Goal: Task Accomplishment & Management: Manage account settings

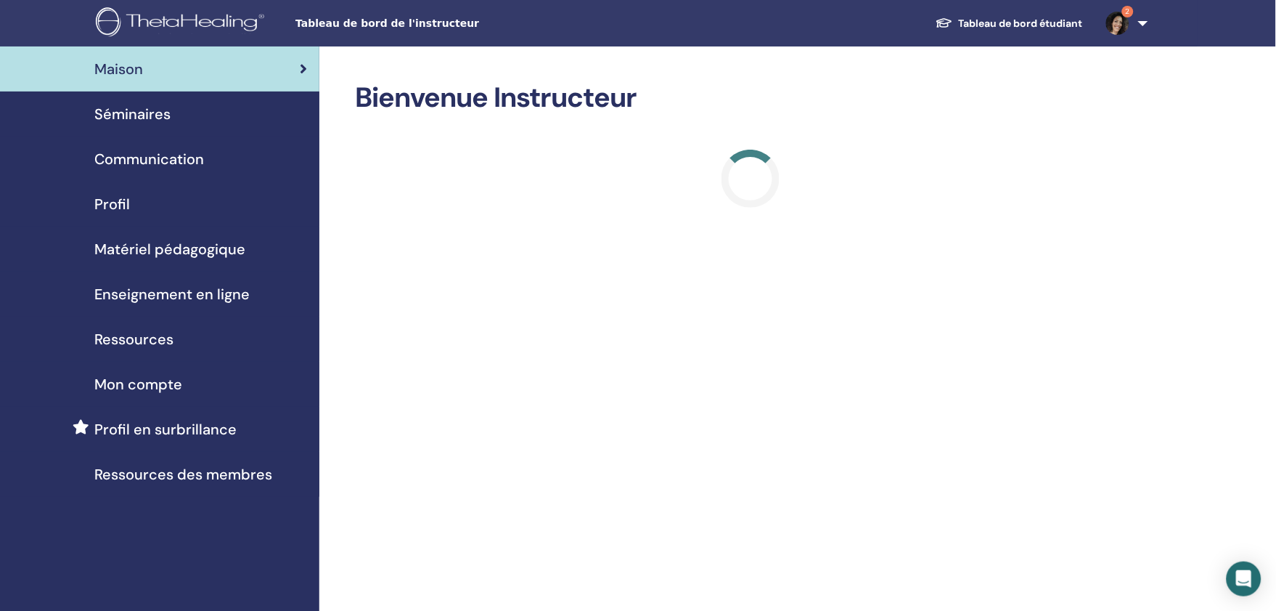
click at [1125, 25] on img at bounding box center [1117, 23] width 23 height 23
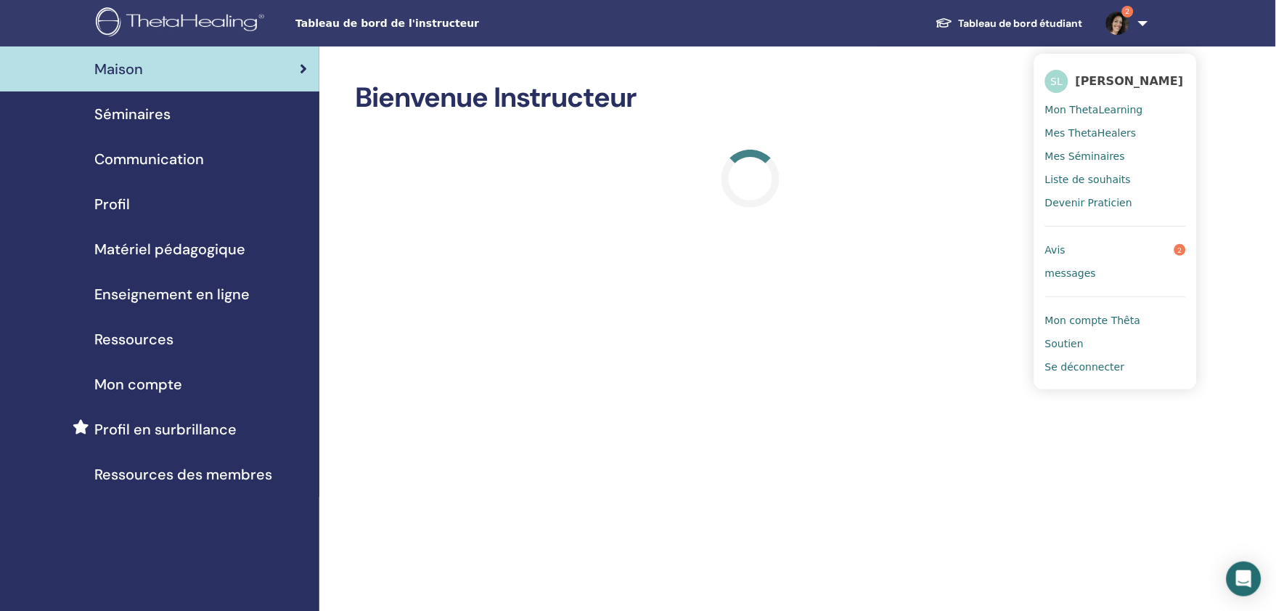
click at [1090, 245] on link "Avis 2" at bounding box center [1115, 249] width 141 height 23
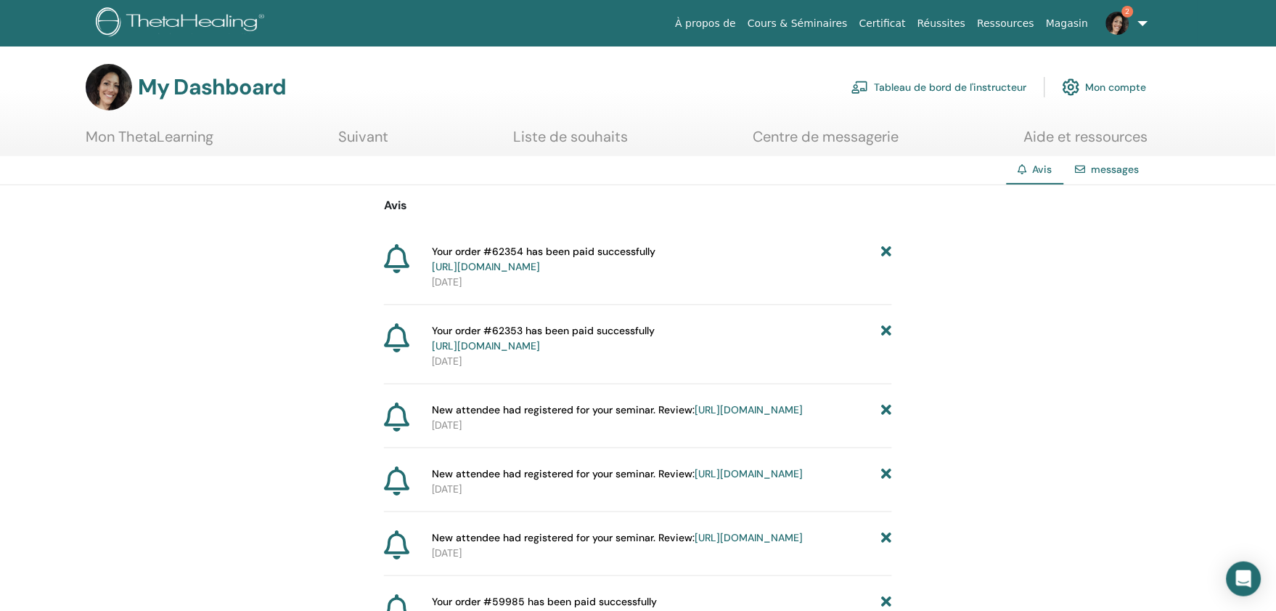
click at [887, 248] on icon at bounding box center [887, 259] width 10 height 30
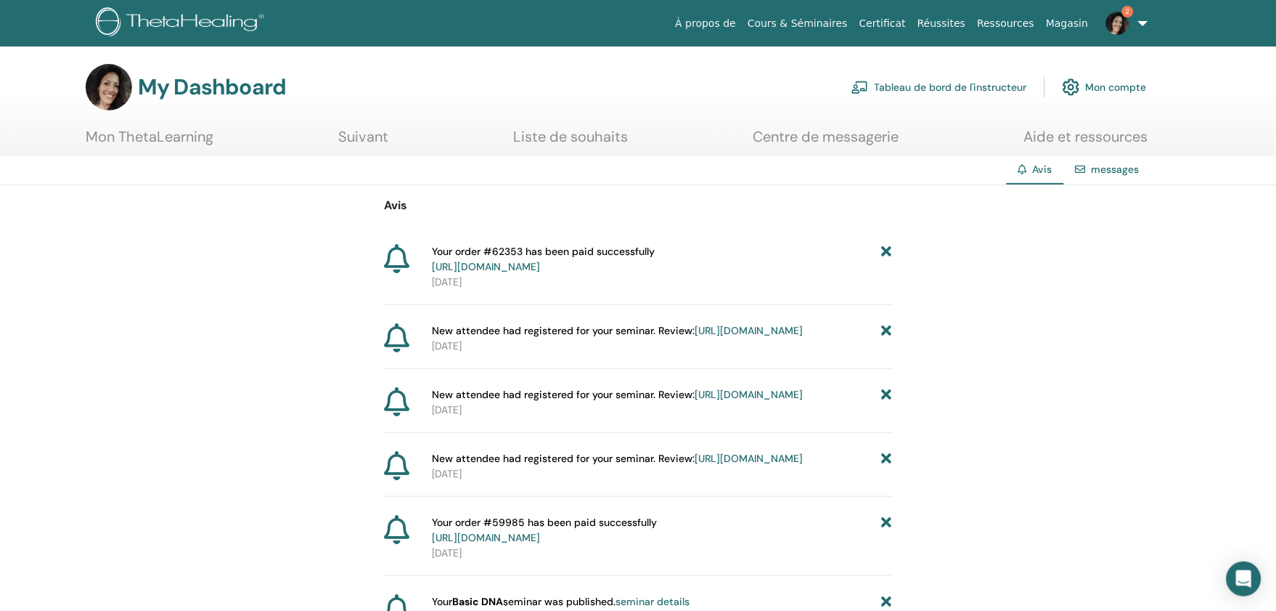
click at [886, 245] on icon at bounding box center [887, 259] width 10 height 30
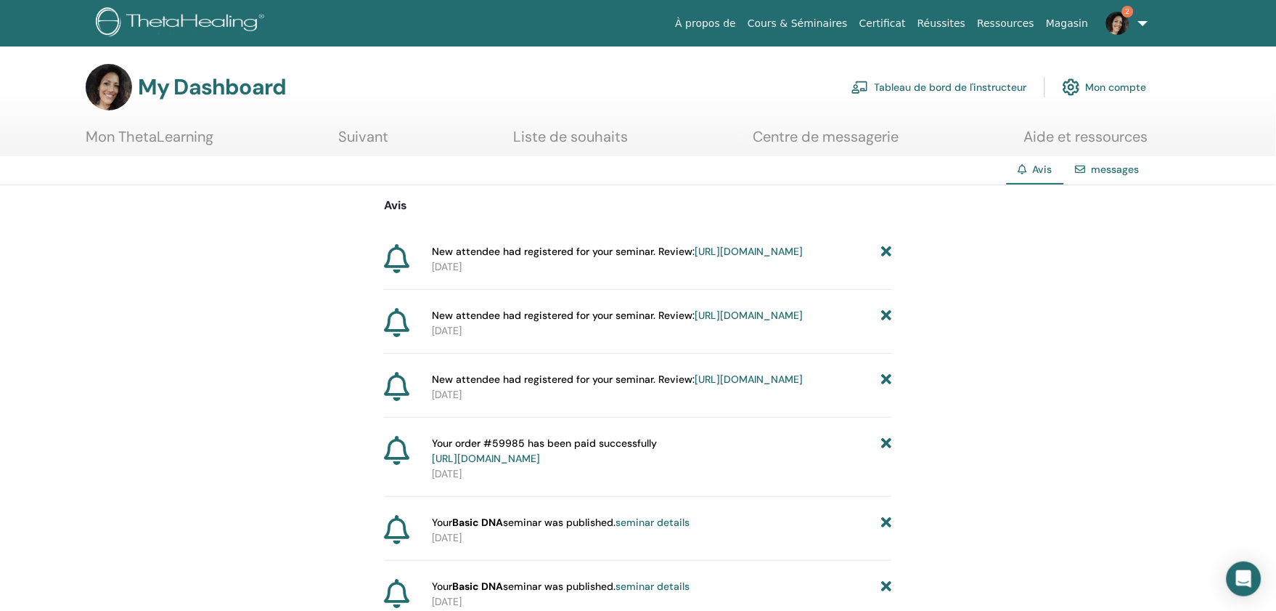
click at [947, 84] on link "Tableau de bord de l'instructeur" at bounding box center [940, 87] width 176 height 32
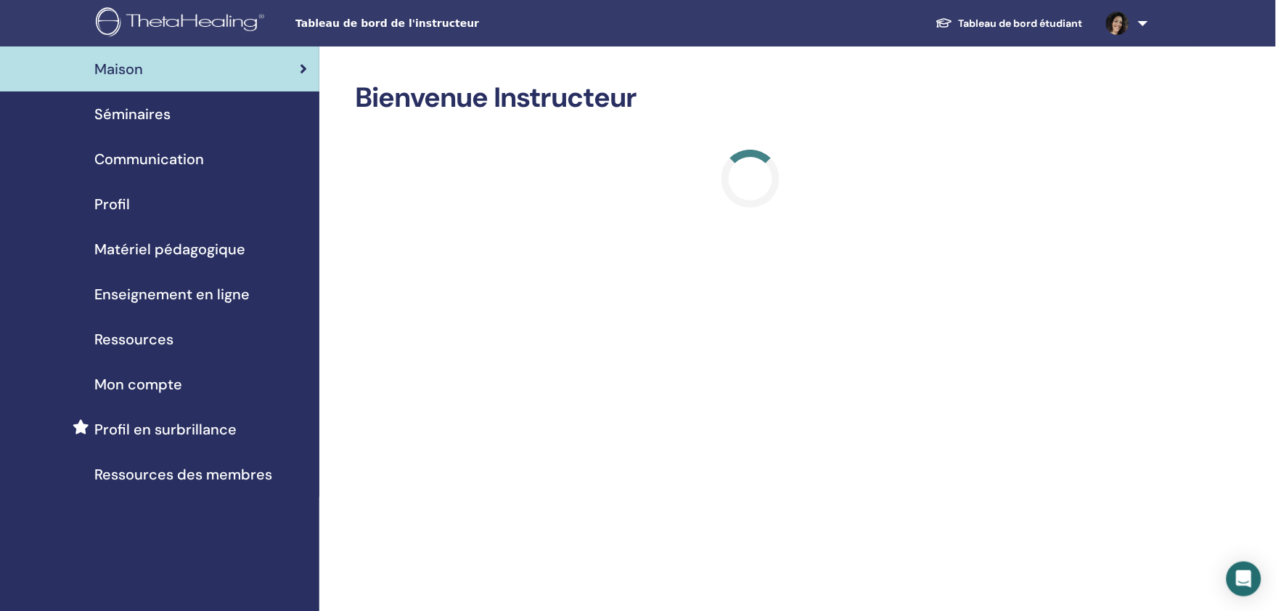
click at [156, 120] on span "Séminaires" at bounding box center [132, 114] width 76 height 22
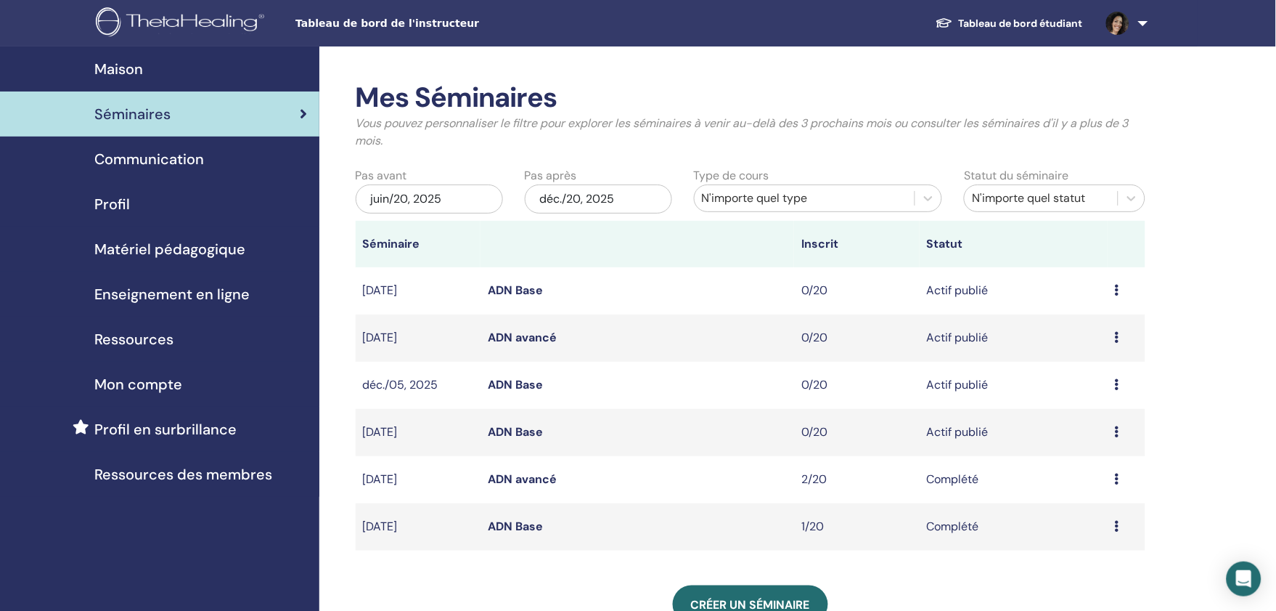
click at [519, 426] on link "ADN Base" at bounding box center [515, 431] width 55 height 15
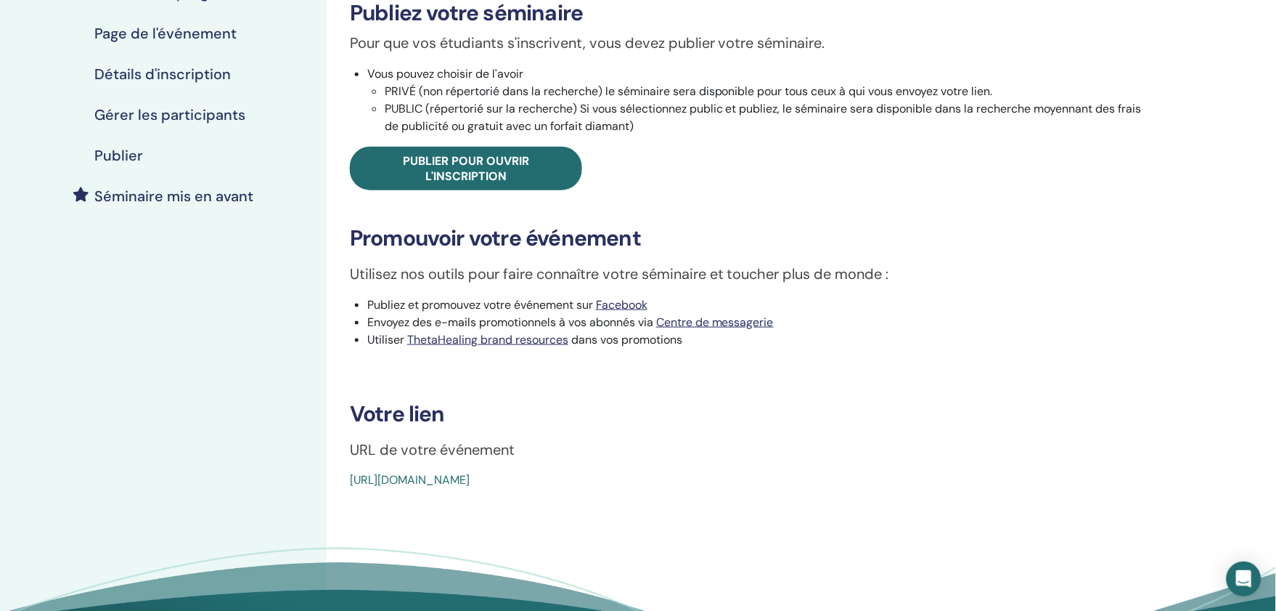
scroll to position [242, 0]
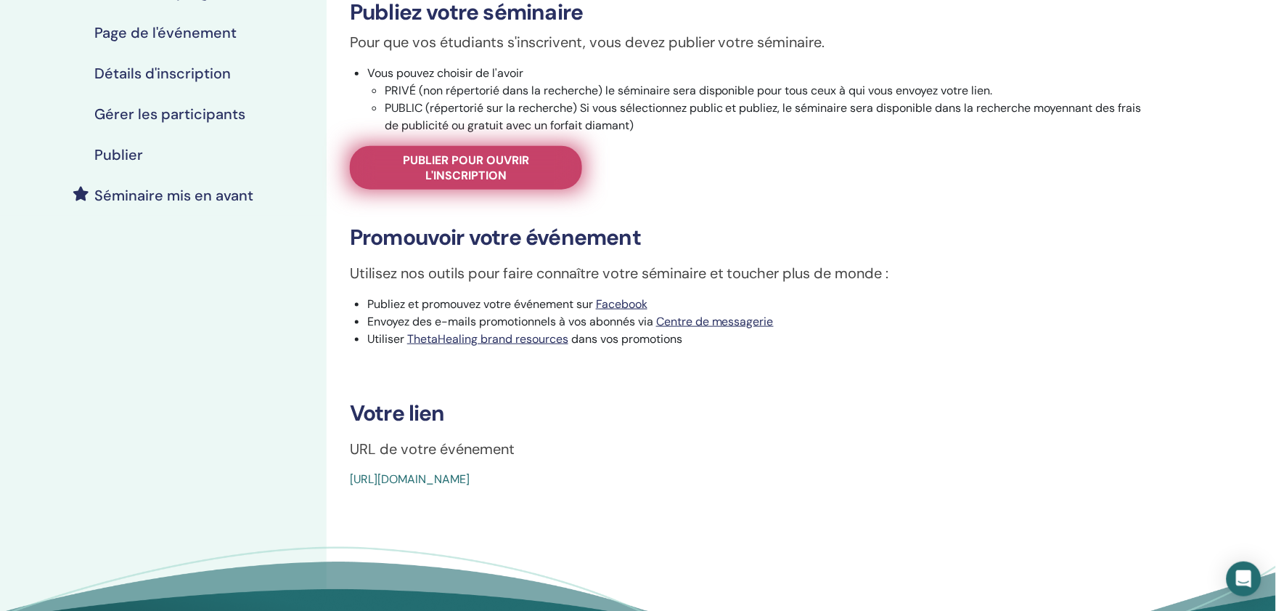
click at [515, 160] on span "Publier pour ouvrir l'inscription" at bounding box center [466, 167] width 196 height 30
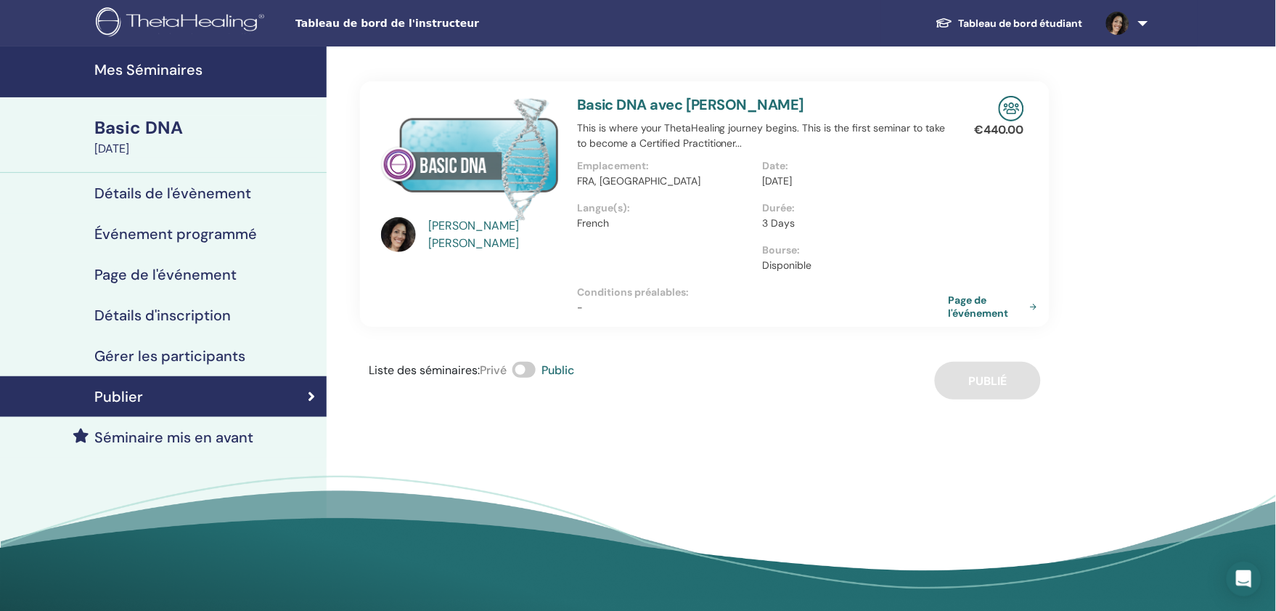
click at [192, 190] on h4 "Détails de l'évènement" at bounding box center [172, 192] width 157 height 17
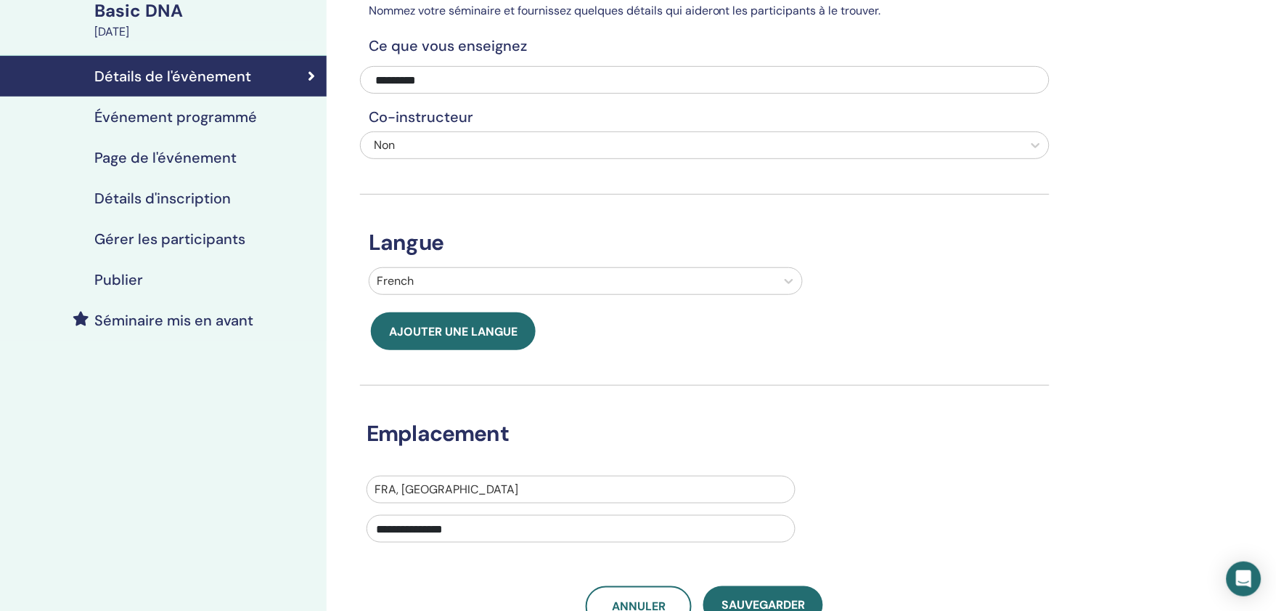
scroll to position [161, 0]
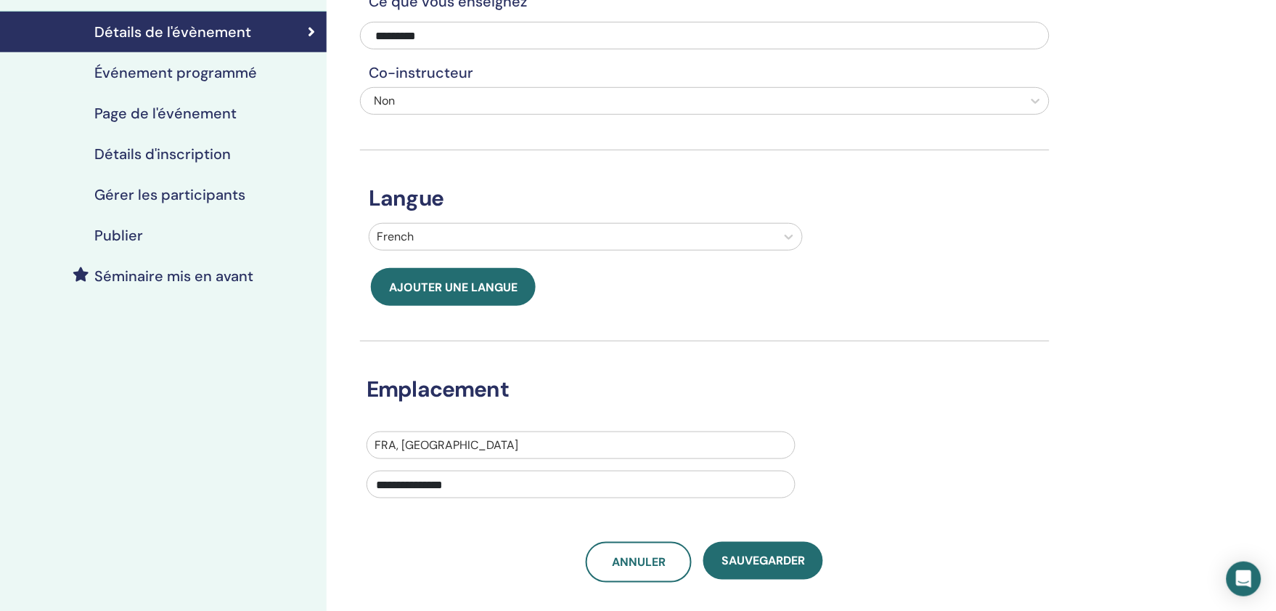
click at [491, 489] on input "**********" at bounding box center [581, 484] width 429 height 28
drag, startPoint x: 491, startPoint y: 488, endPoint x: 325, endPoint y: 499, distance: 166.6
click at [325, 499] on div "**********" at bounding box center [638, 335] width 1276 height 900
drag, startPoint x: 480, startPoint y: 444, endPoint x: 407, endPoint y: 460, distance: 74.5
click at [407, 460] on div "**********" at bounding box center [581, 468] width 429 height 75
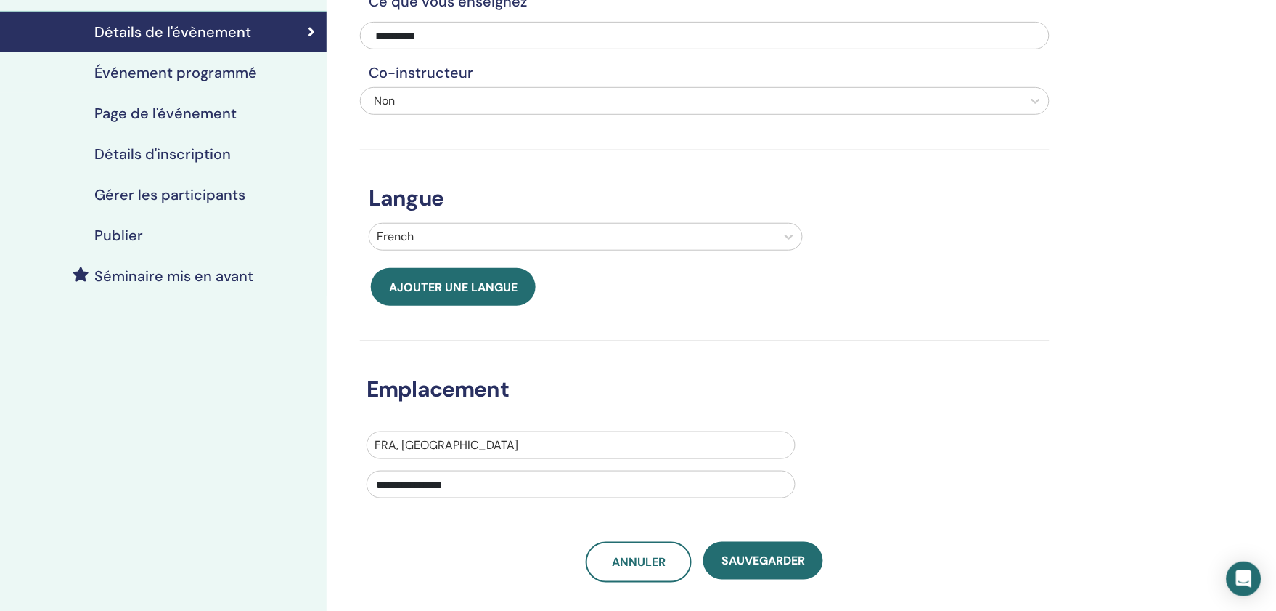
click at [454, 441] on div at bounding box center [581, 445] width 413 height 20
click at [470, 484] on input "**********" at bounding box center [581, 484] width 429 height 28
type input "*"
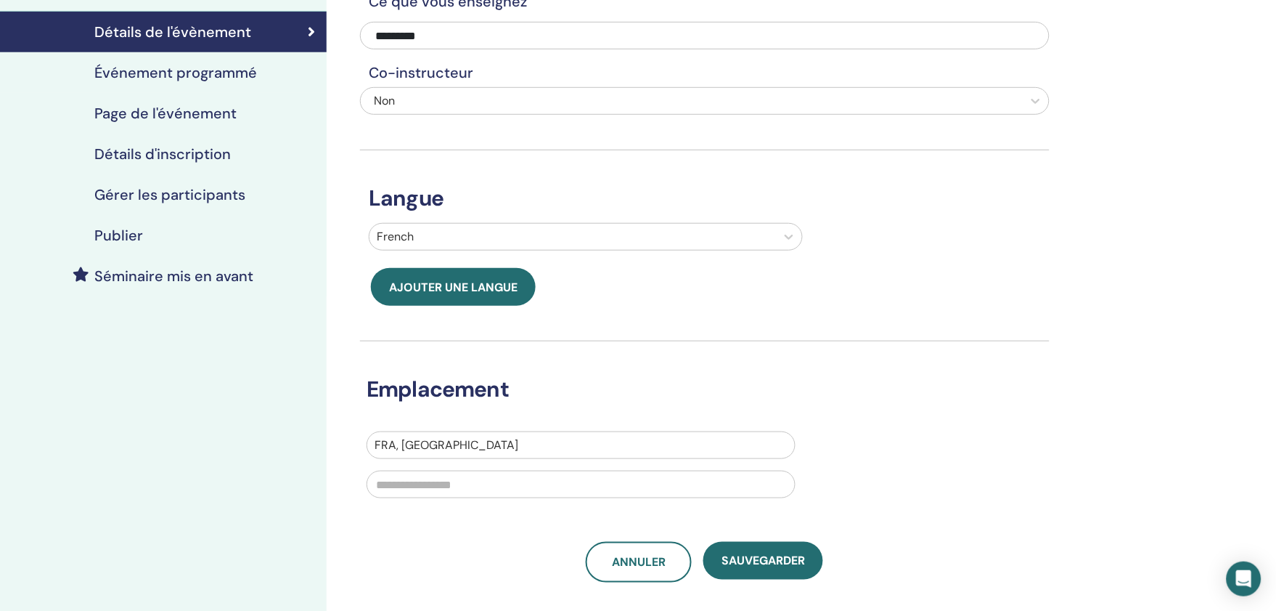
click at [447, 445] on div at bounding box center [581, 445] width 413 height 20
type input "*"
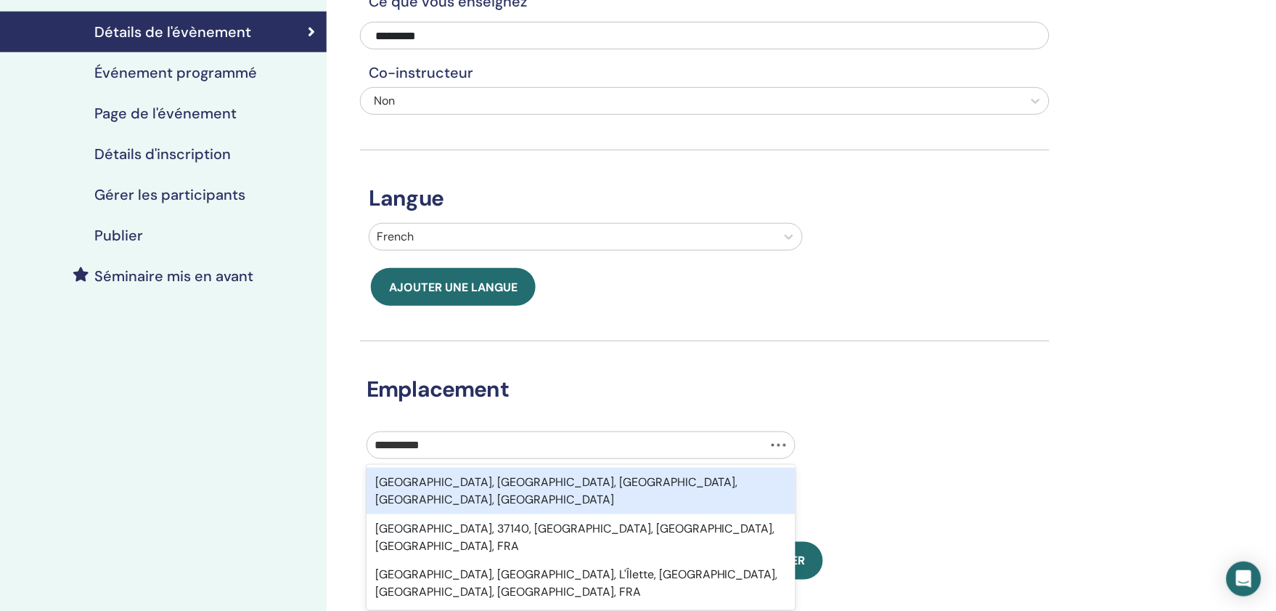
type input "**********"
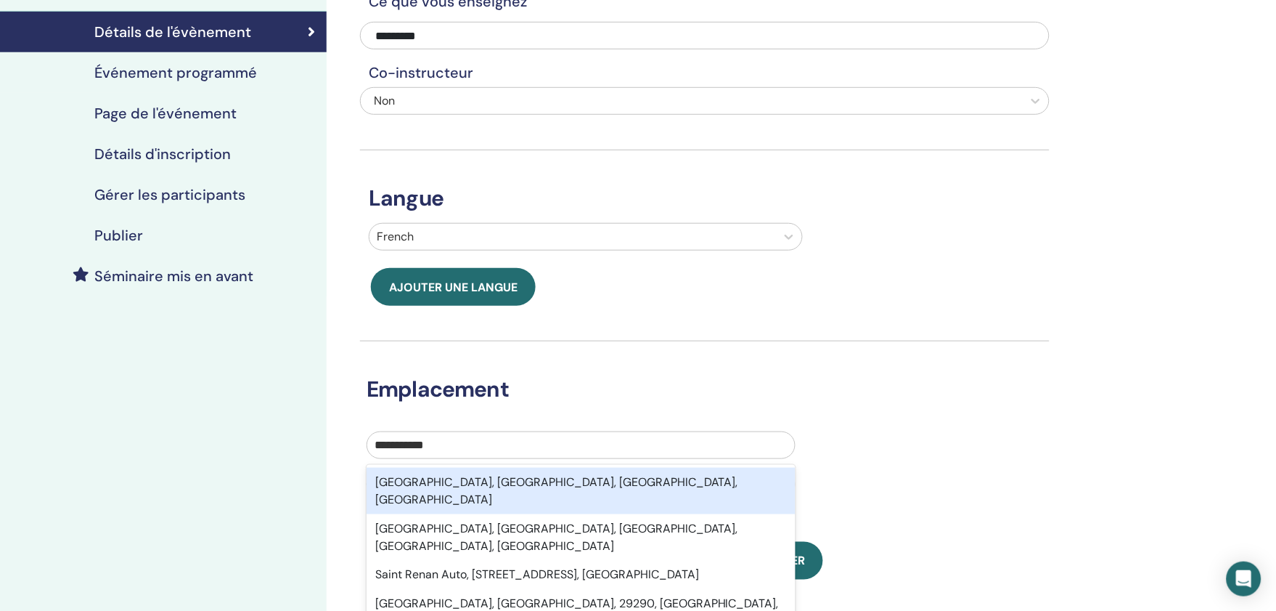
click at [441, 475] on div "Saint-Renan, Finistère, Bretagne, FRA" at bounding box center [581, 491] width 429 height 46
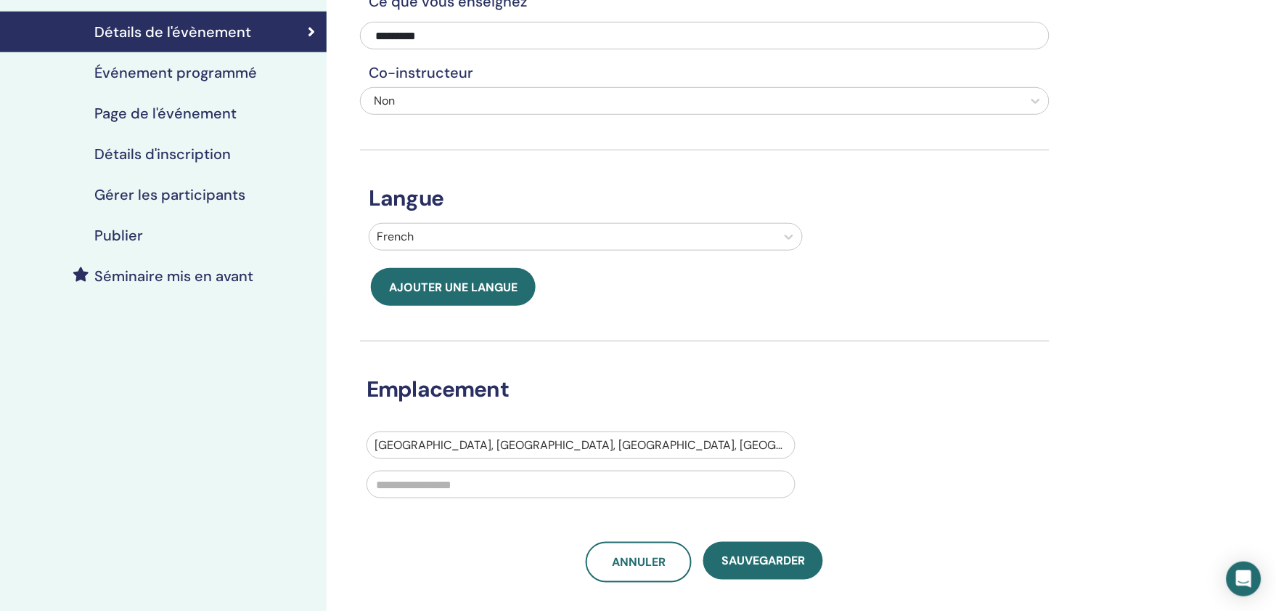
click at [441, 489] on input "text" at bounding box center [581, 484] width 429 height 28
click at [383, 482] on input "**********" at bounding box center [581, 484] width 429 height 28
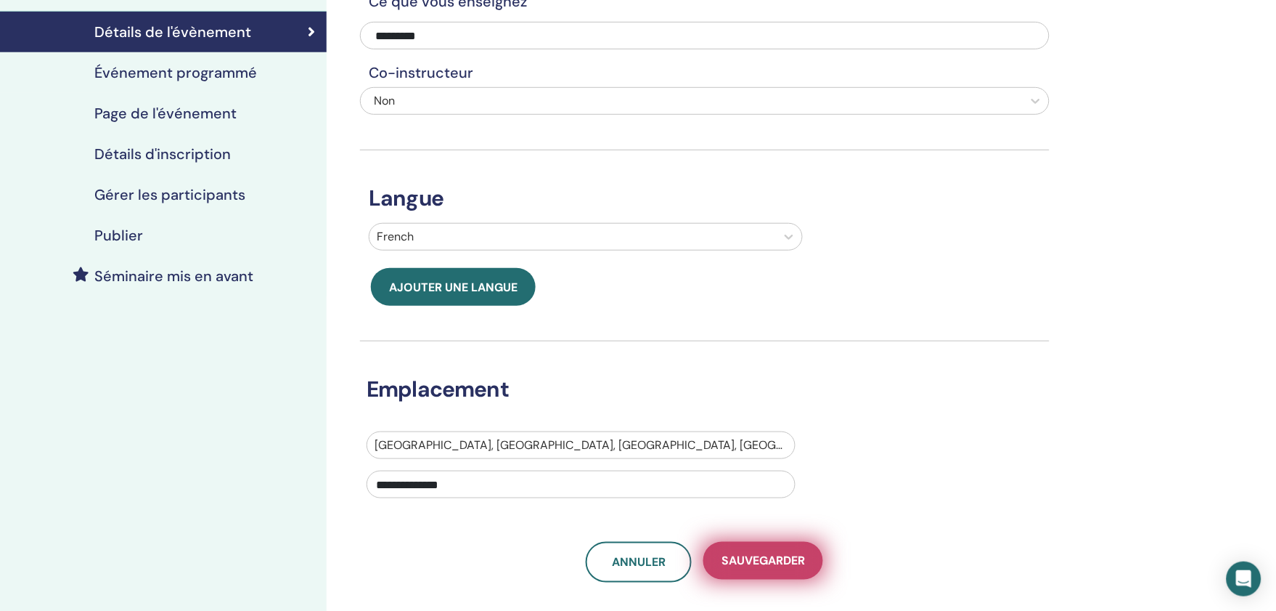
type input "**********"
click at [745, 565] on span "sauvegarder" at bounding box center [763, 560] width 83 height 15
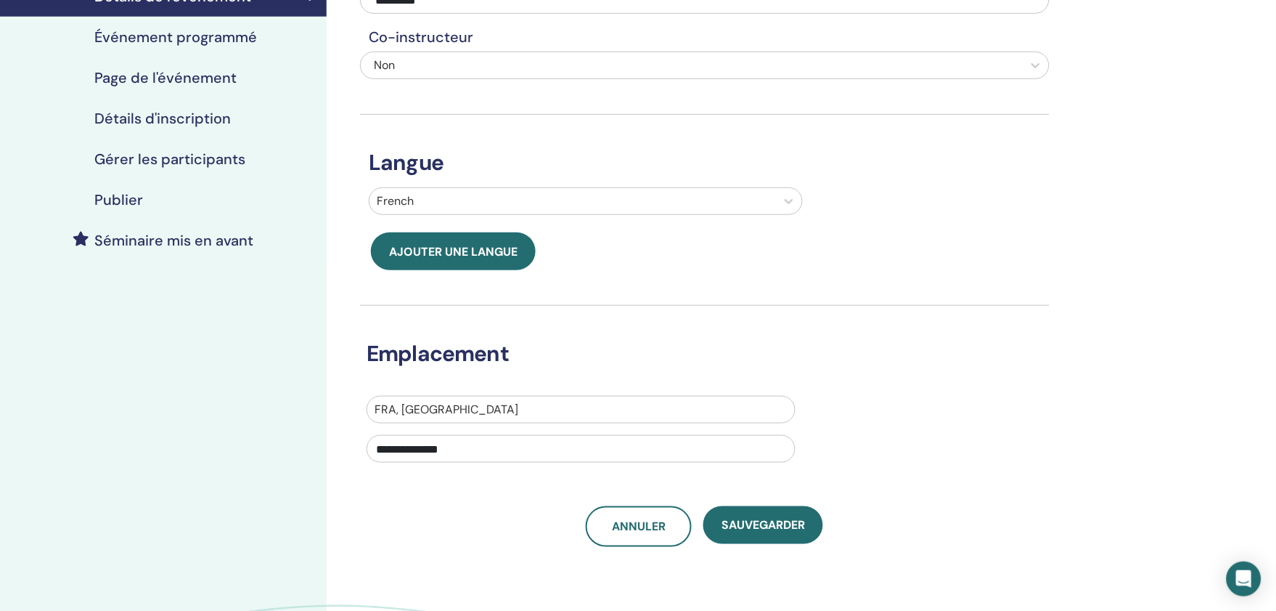
scroll to position [242, 0]
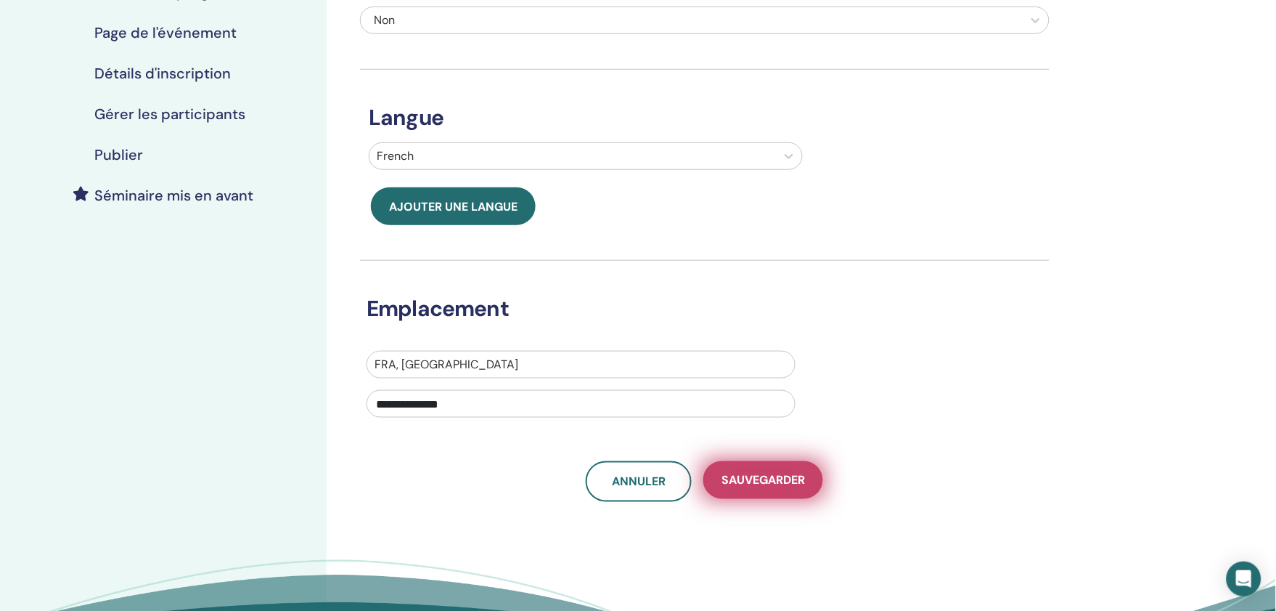
click at [793, 497] on button "sauvegarder" at bounding box center [763, 480] width 120 height 38
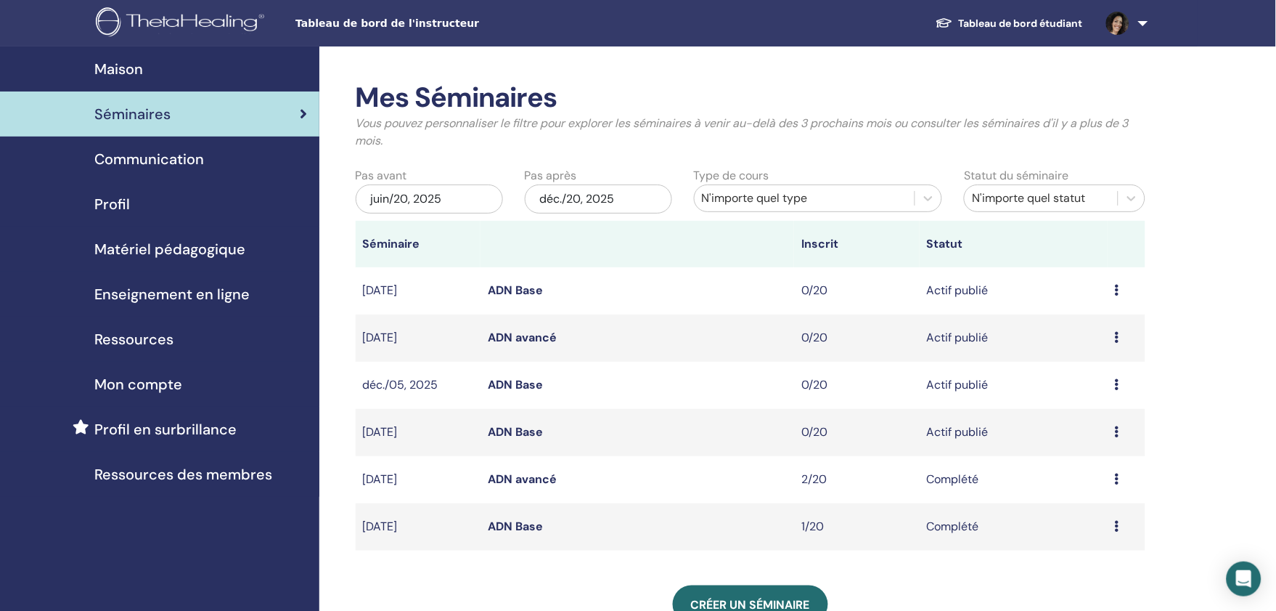
click at [530, 437] on link "ADN Base" at bounding box center [515, 431] width 55 height 15
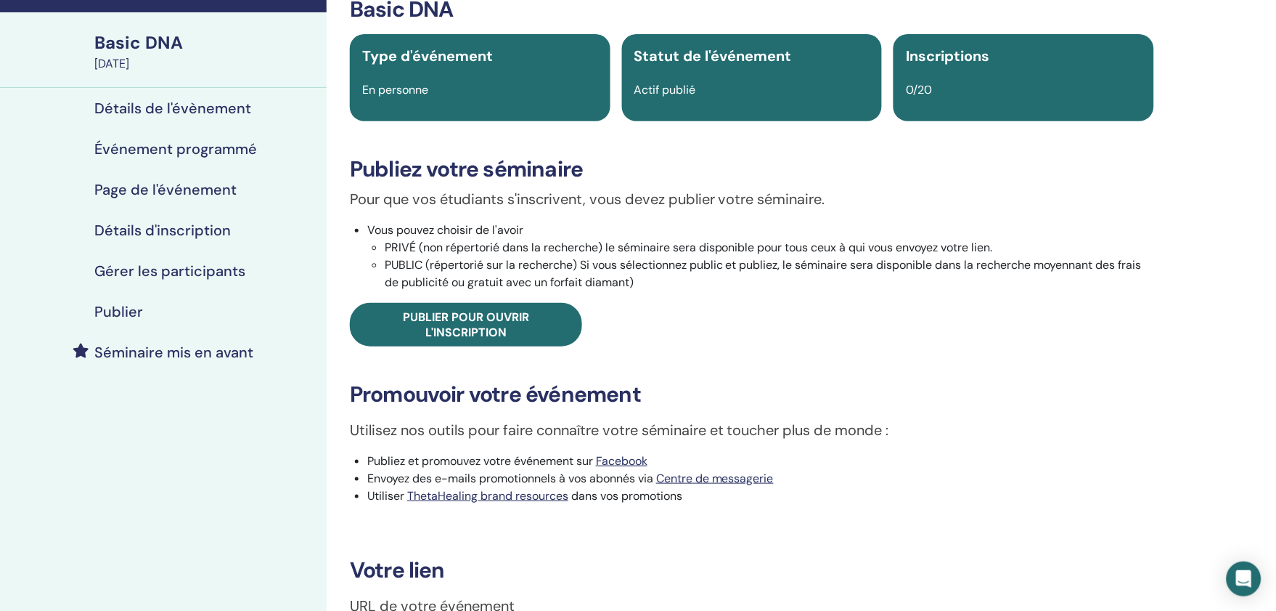
scroll to position [81, 0]
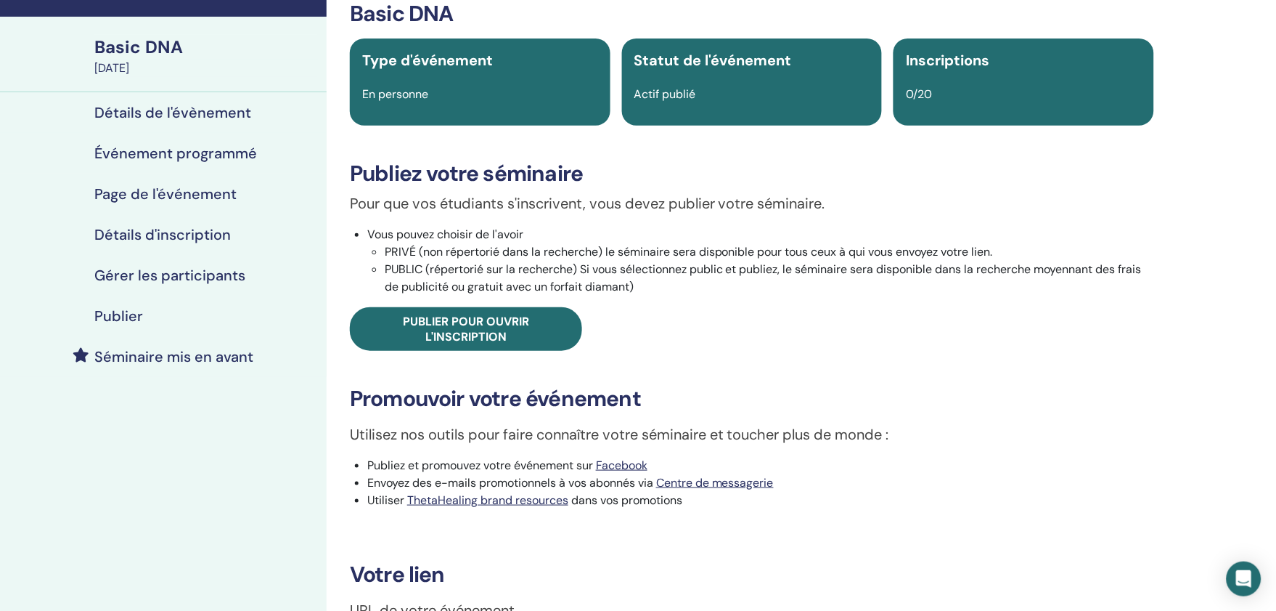
click at [205, 155] on h4 "Événement programmé" at bounding box center [175, 152] width 163 height 17
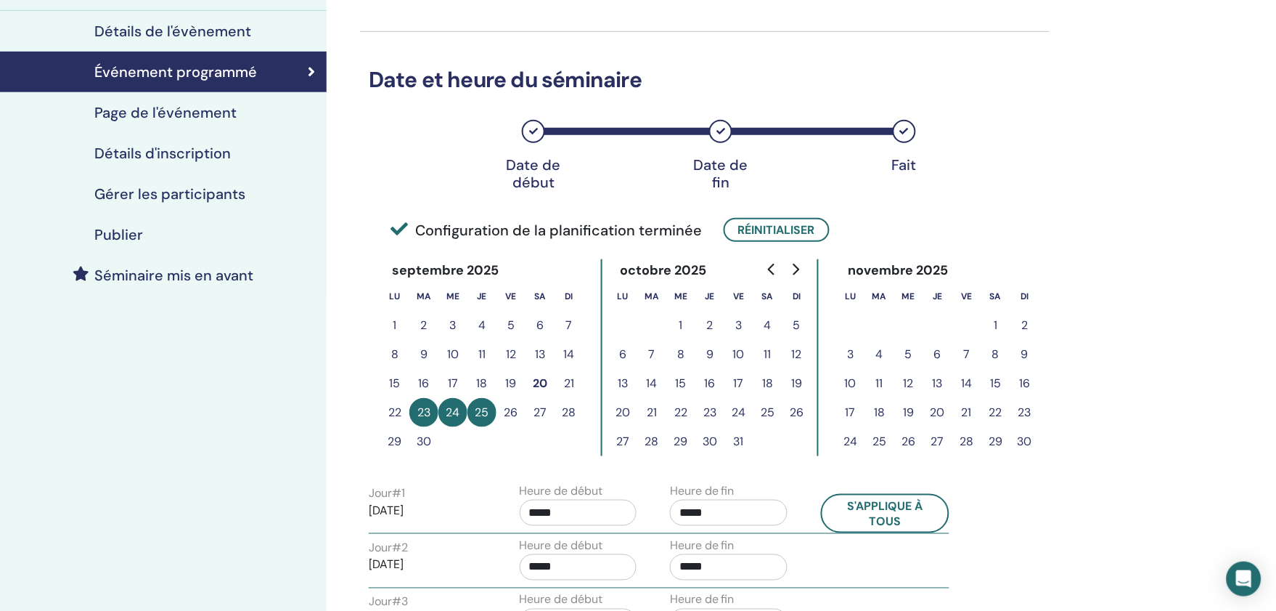
scroll to position [161, 0]
click at [186, 109] on h4 "Page de l'événement" at bounding box center [165, 113] width 142 height 17
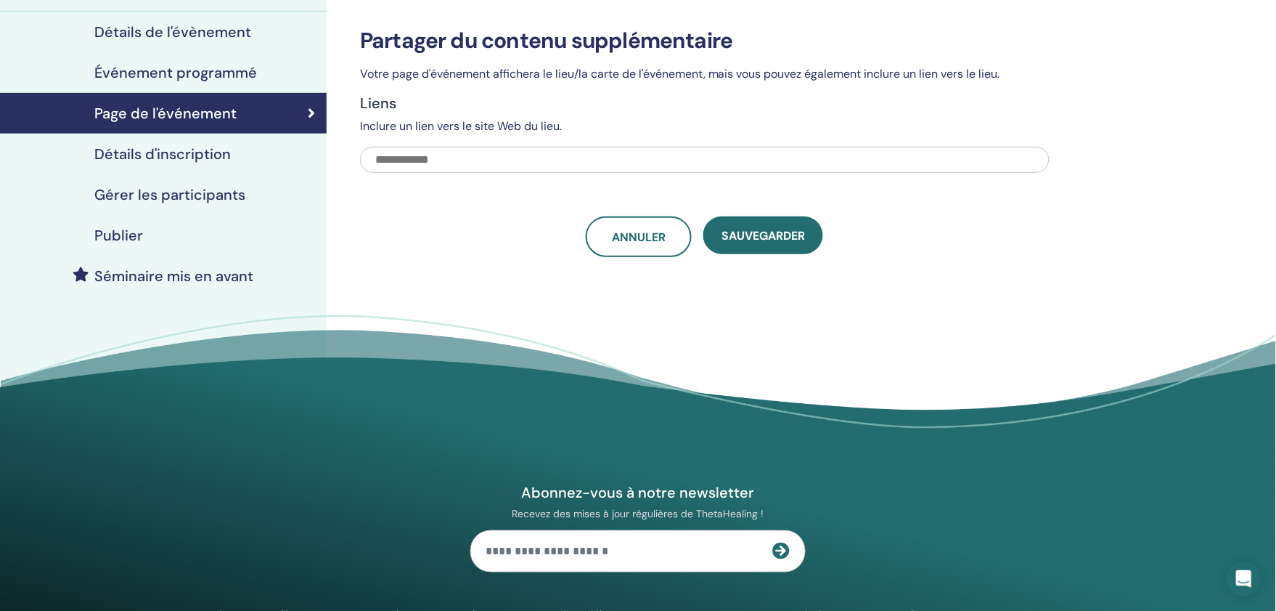
click at [173, 147] on h4 "Détails d'inscription" at bounding box center [162, 153] width 136 height 17
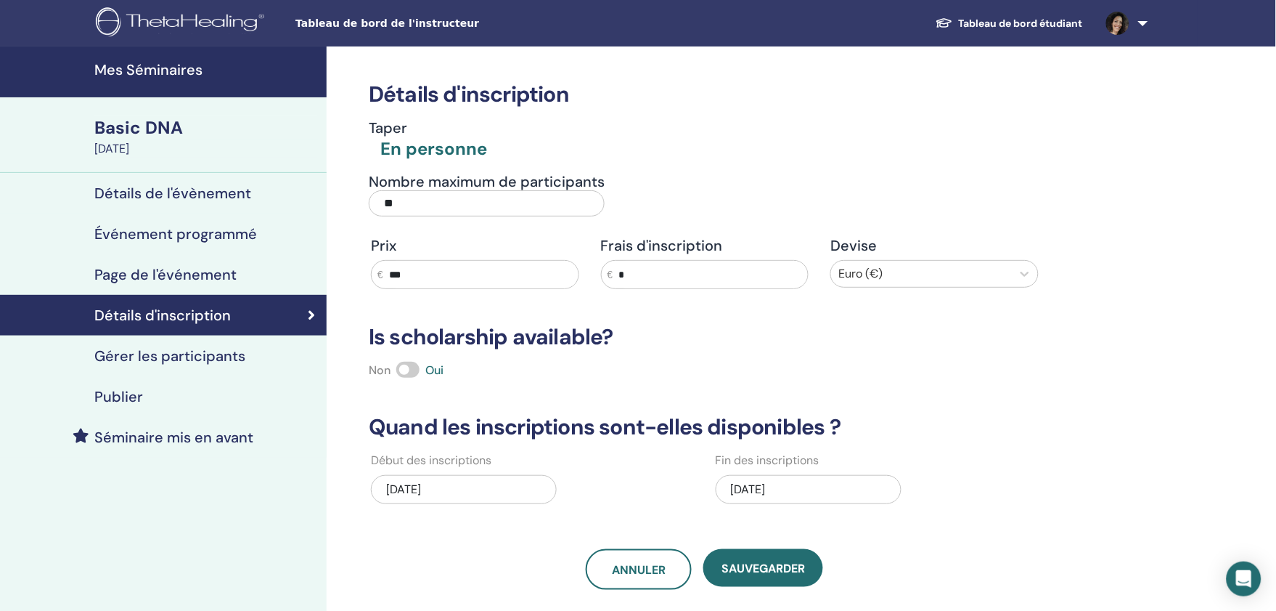
click at [183, 186] on h4 "Détails de l'évènement" at bounding box center [172, 192] width 157 height 17
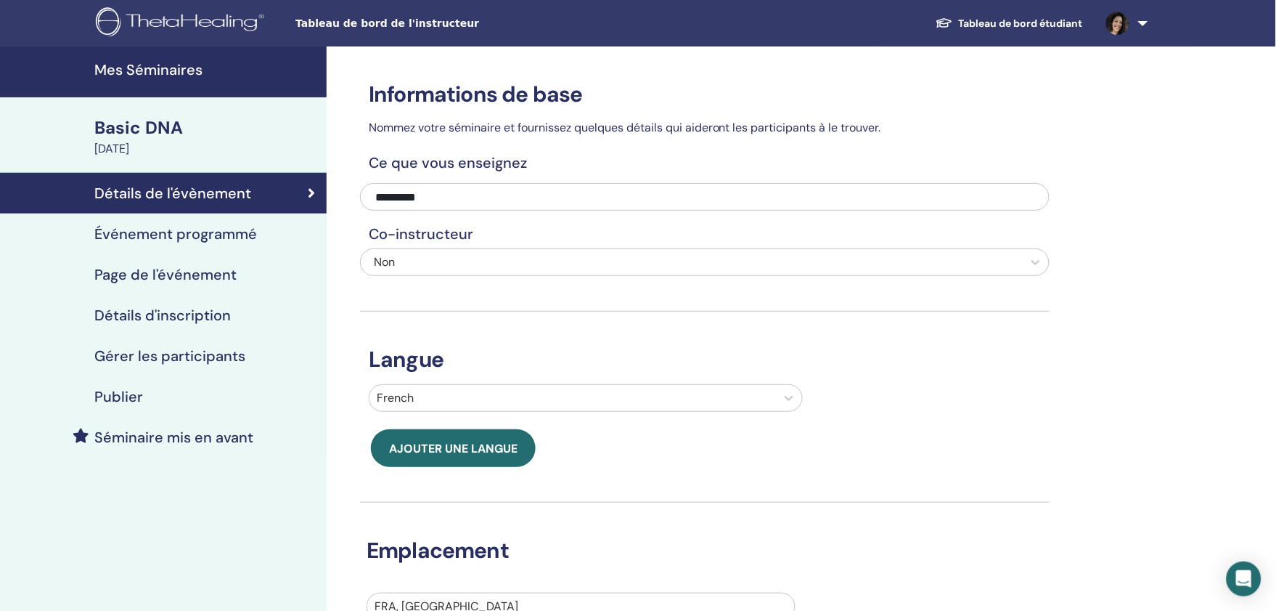
click at [189, 228] on h4 "Événement programmé" at bounding box center [175, 233] width 163 height 17
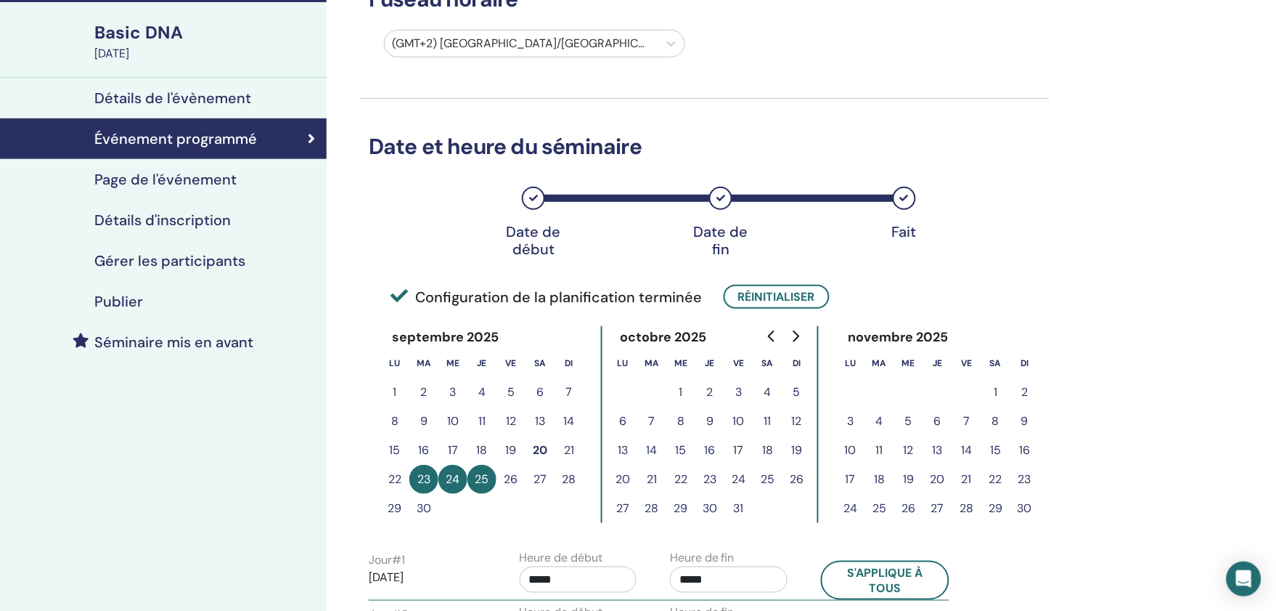
scroll to position [161, 0]
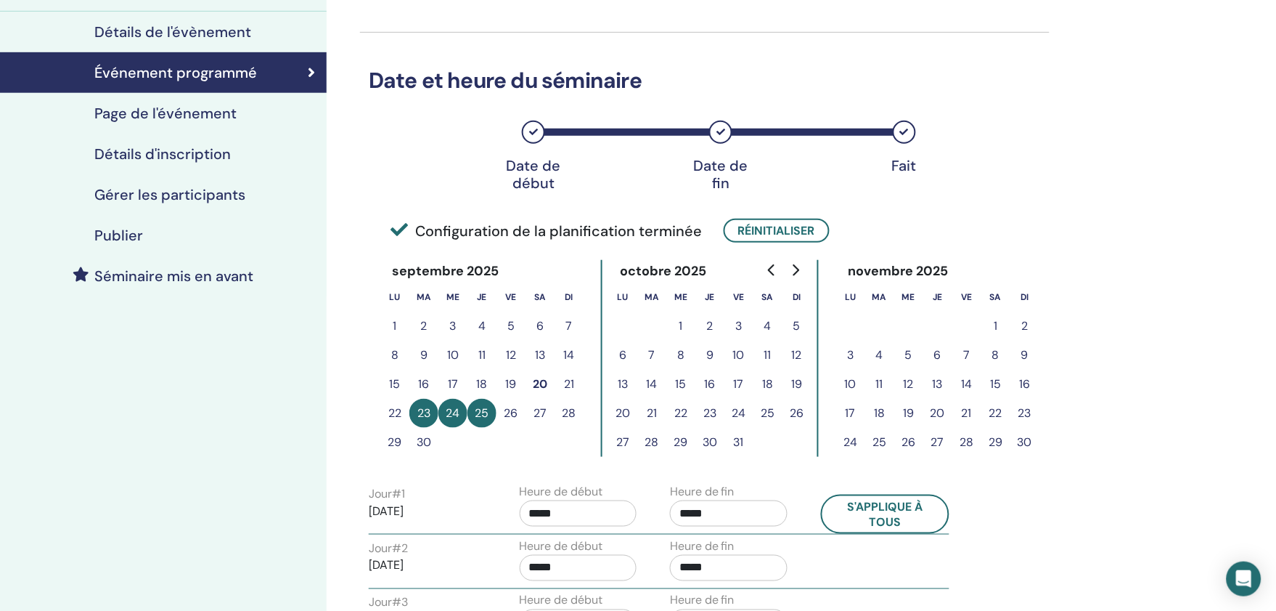
click at [156, 110] on h4 "Page de l'événement" at bounding box center [165, 113] width 142 height 17
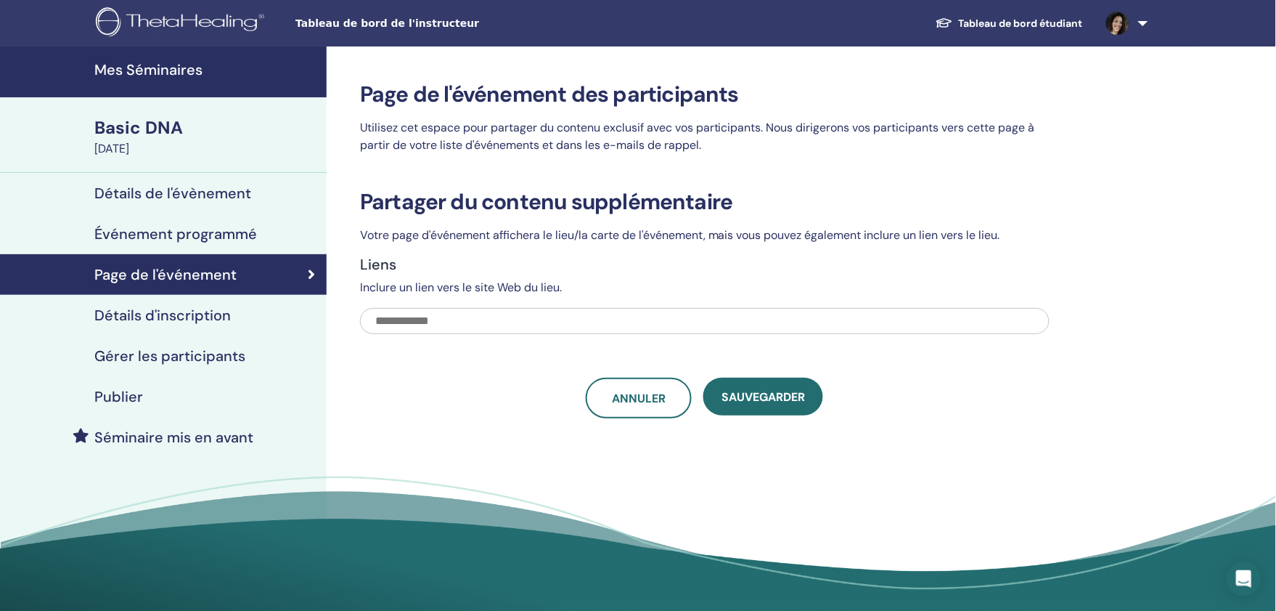
click at [216, 309] on h4 "Détails d'inscription" at bounding box center [162, 314] width 136 height 17
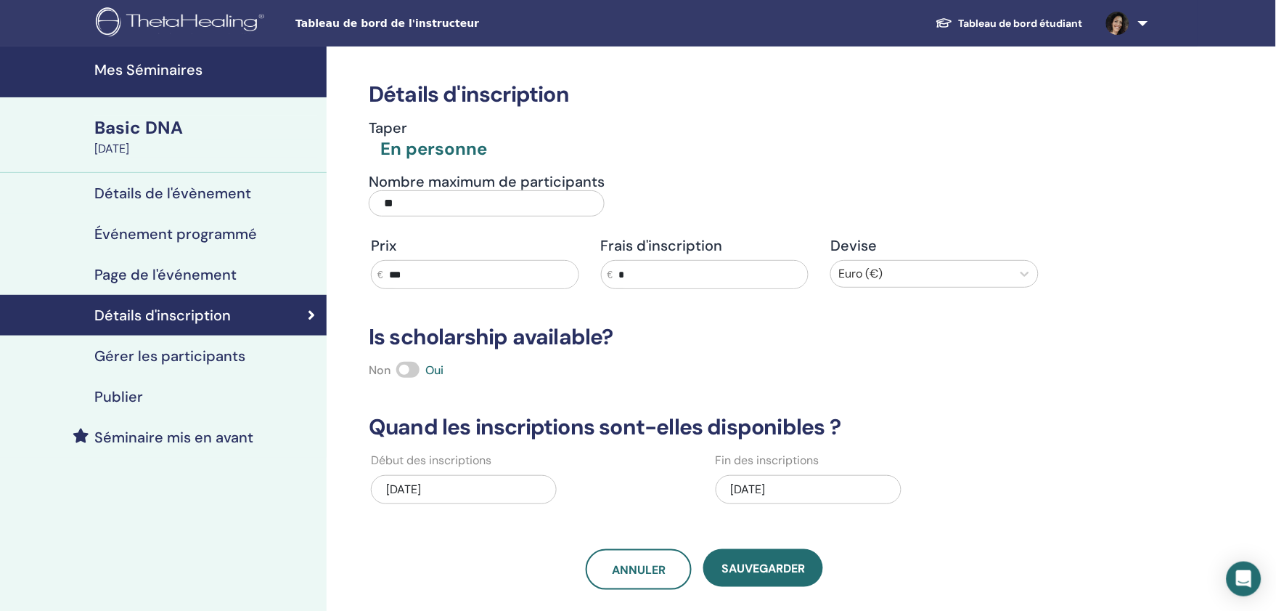
click at [205, 348] on h4 "Gérer les participants" at bounding box center [169, 355] width 151 height 17
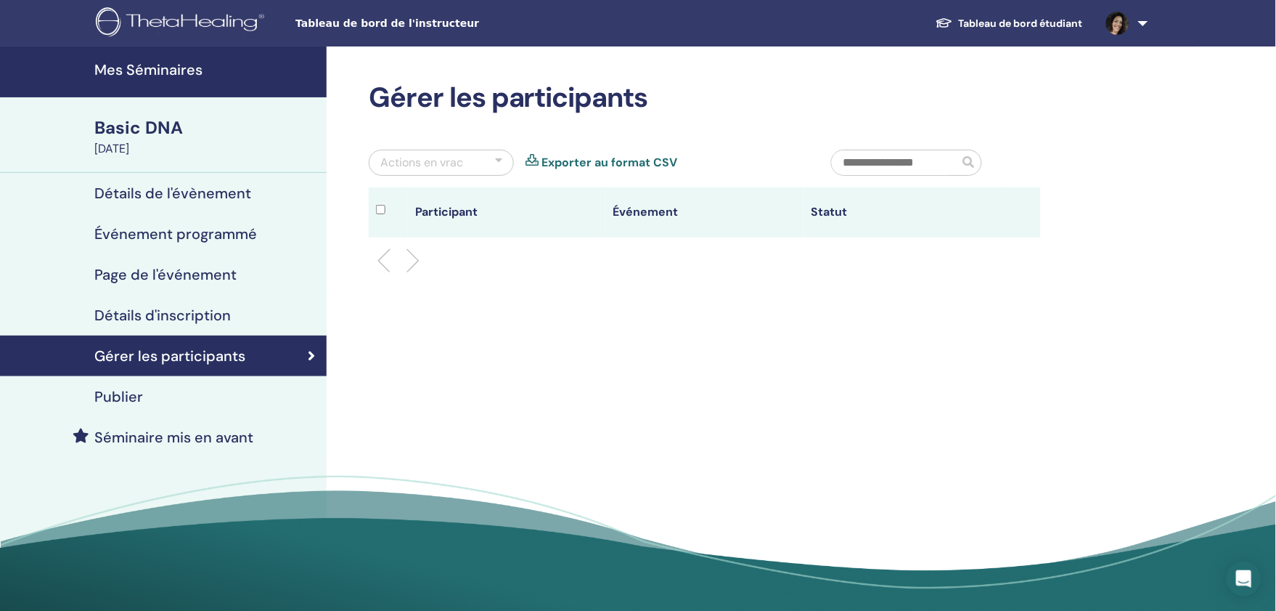
click at [150, 404] on div "Publier" at bounding box center [163, 396] width 303 height 17
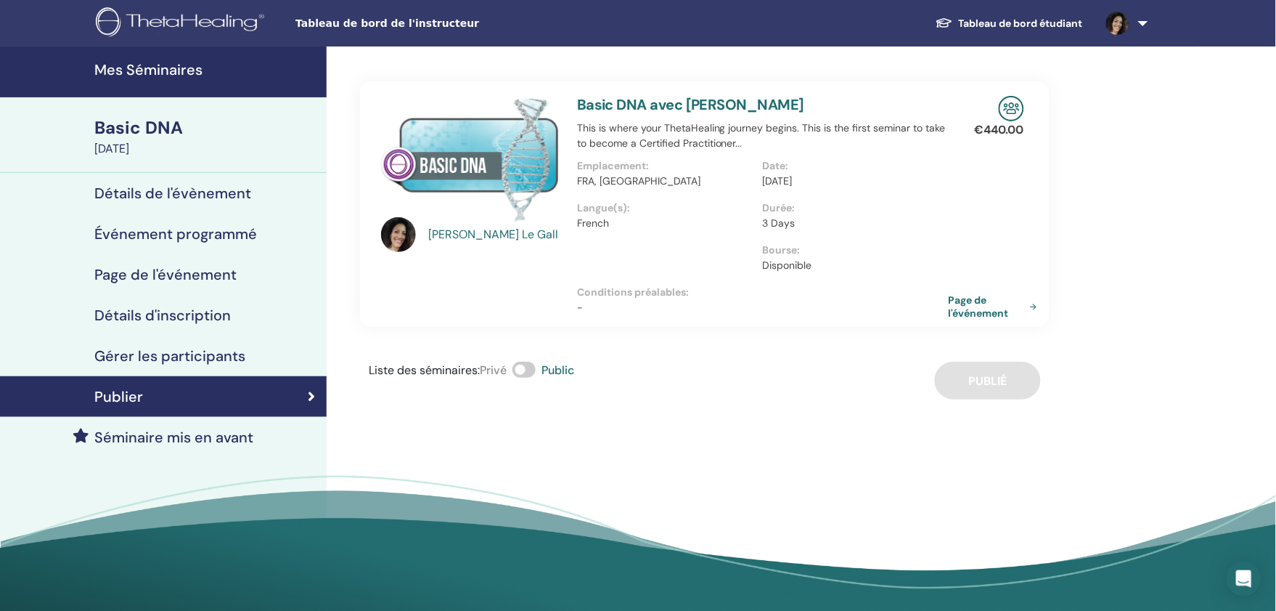
click at [489, 308] on div "Sylvia Le Gall" at bounding box center [470, 204] width 196 height 216
click at [600, 132] on p "This is where your ThetaHealing journey begins. This is the first seminar to ta…" at bounding box center [763, 136] width 372 height 30
click at [206, 348] on h4 "Gérer les participants" at bounding box center [169, 355] width 151 height 17
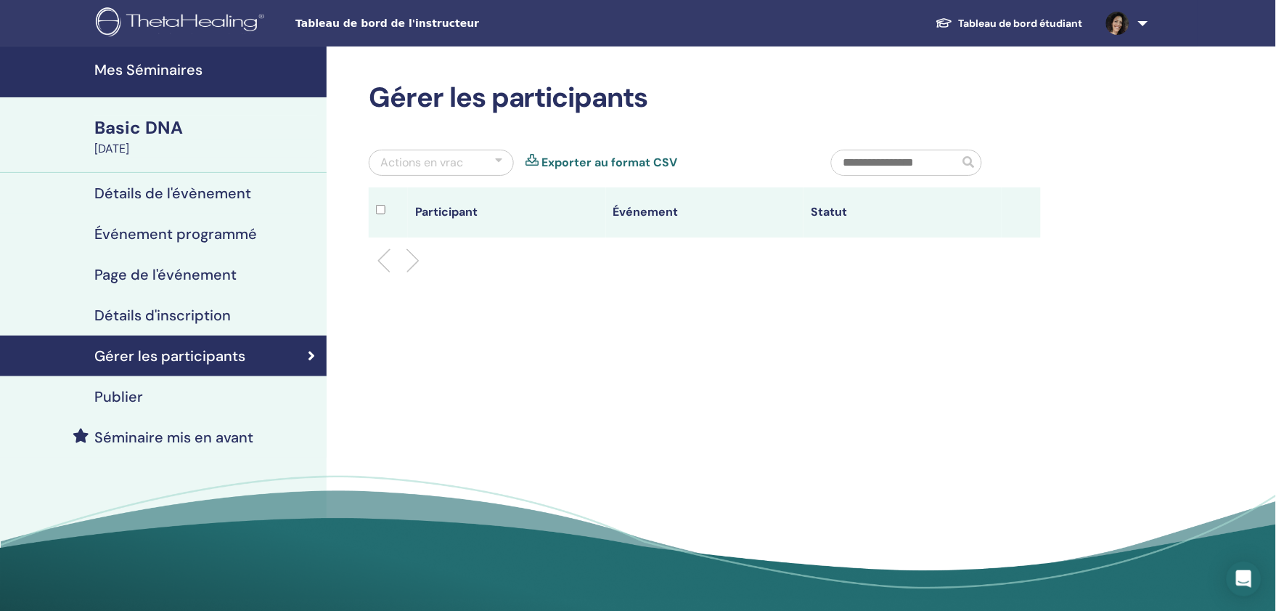
click at [197, 316] on h4 "Détails d'inscription" at bounding box center [162, 314] width 136 height 17
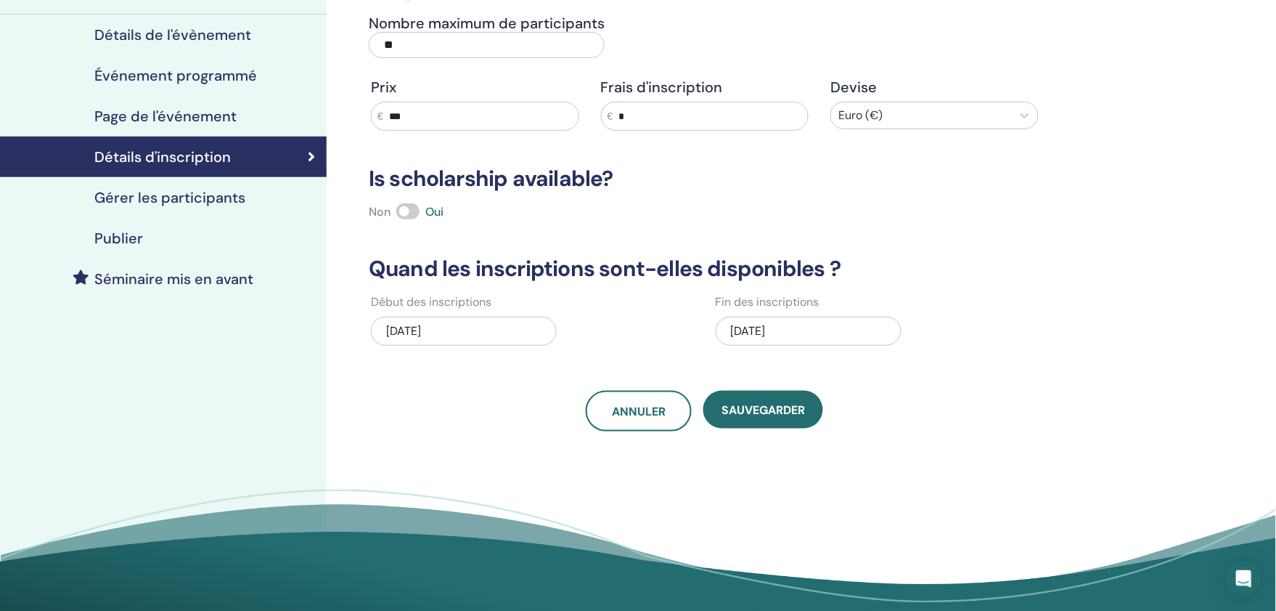
scroll to position [81, 0]
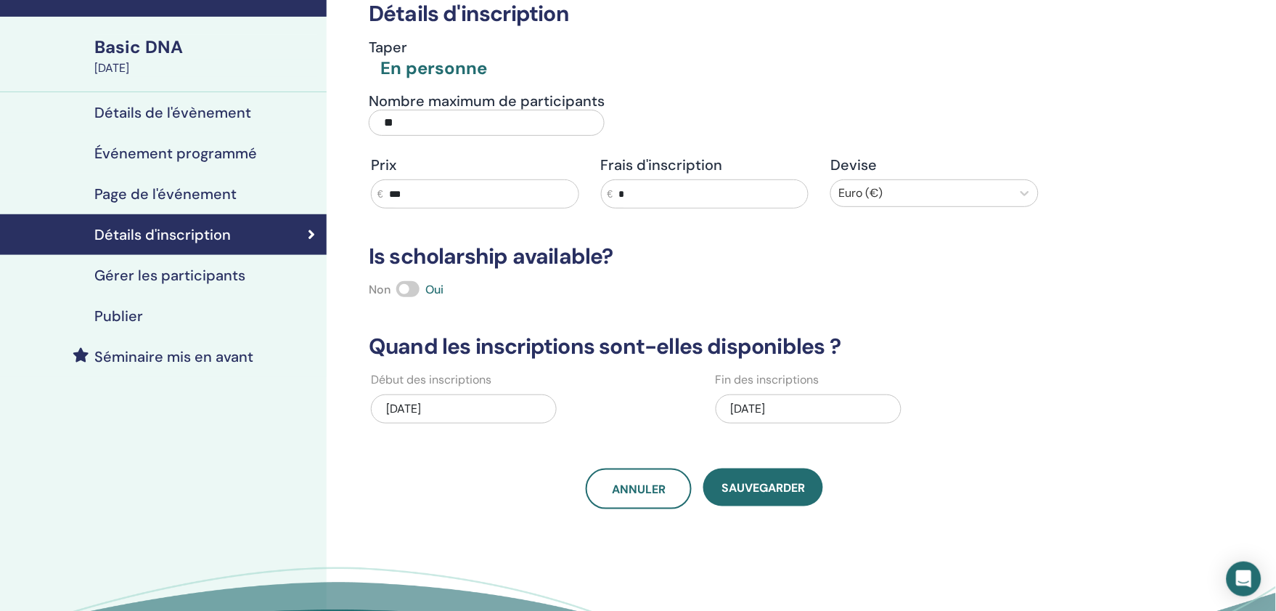
click at [161, 117] on h4 "Détails de l'évènement" at bounding box center [172, 112] width 157 height 17
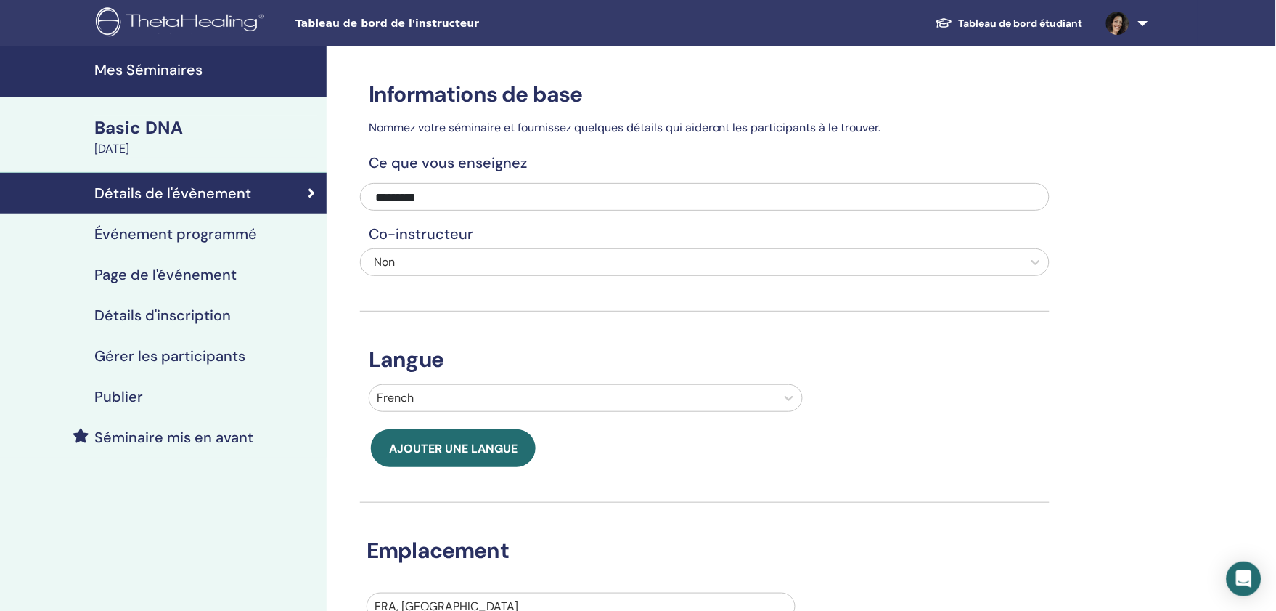
click at [164, 231] on h4 "Événement programmé" at bounding box center [175, 233] width 163 height 17
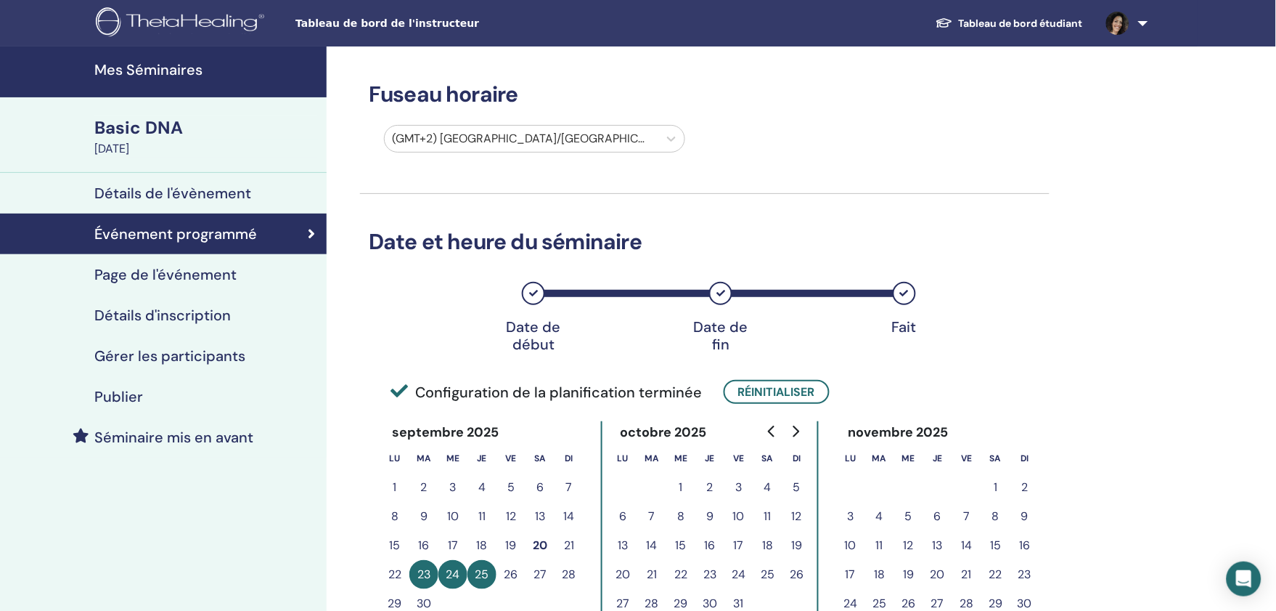
click at [122, 401] on h4 "Publier" at bounding box center [118, 396] width 49 height 17
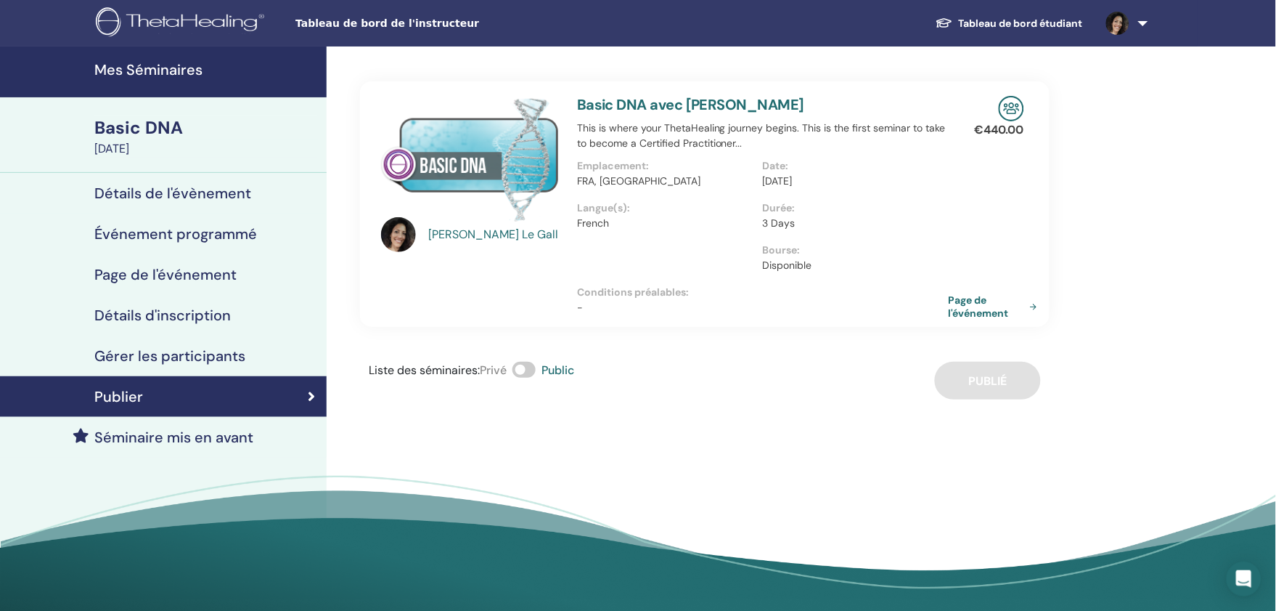
click at [160, 142] on div "September 23, 2025" at bounding box center [206, 148] width 224 height 17
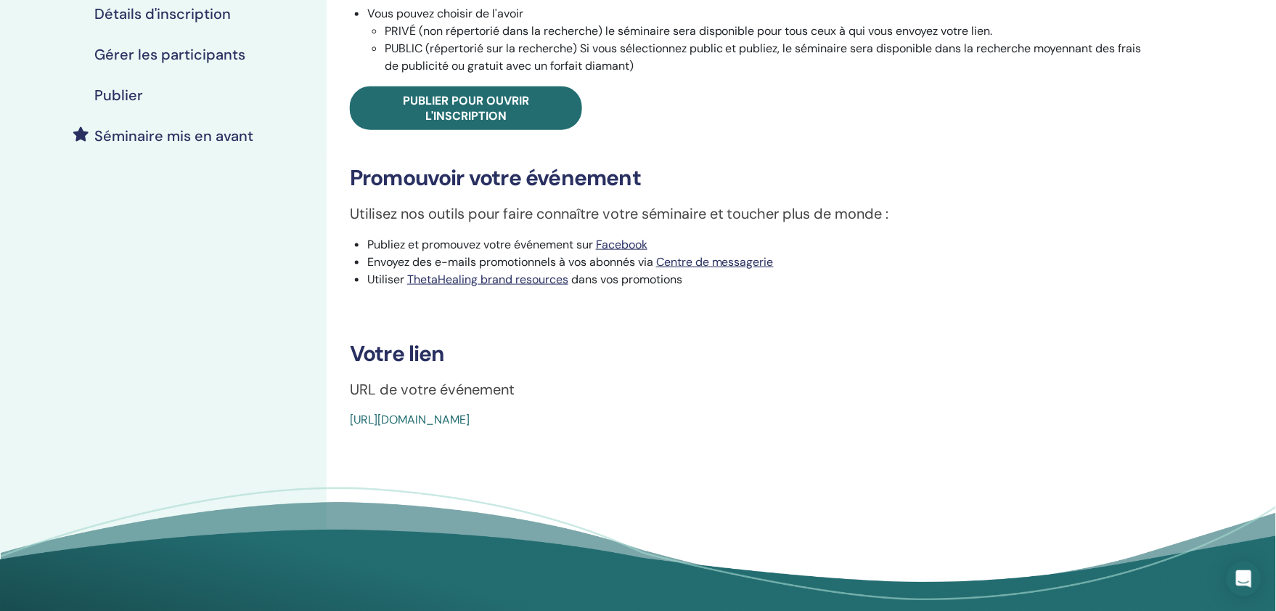
scroll to position [322, 0]
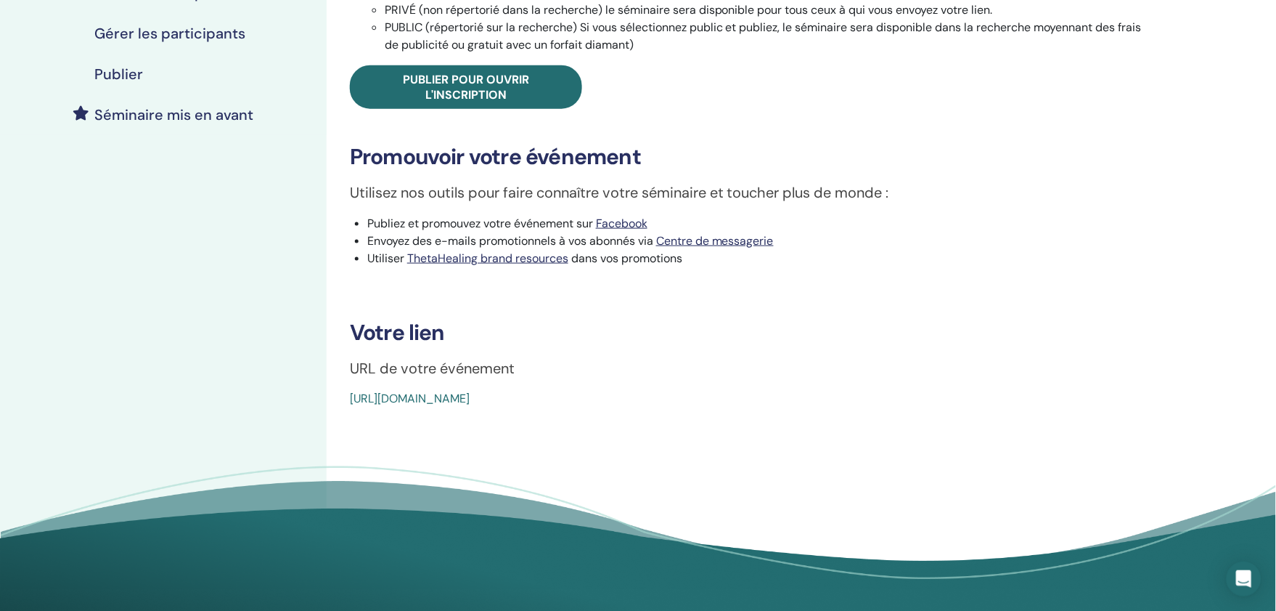
drag, startPoint x: 558, startPoint y: 396, endPoint x: 534, endPoint y: 433, distance: 43.5
click at [498, 447] on div "Basic DNA Type d'événement En personne Statut de l'événement Actif publié Inscr…" at bounding box center [752, 167] width 851 height 887
drag, startPoint x: 713, startPoint y: 410, endPoint x: 338, endPoint y: 414, distance: 374.6
click at [338, 414] on div "Basic DNA Type d'événement En personne Statut de l'événement Actif publié Inscr…" at bounding box center [752, 167] width 851 height 887
